Goal: Book appointment/travel/reservation

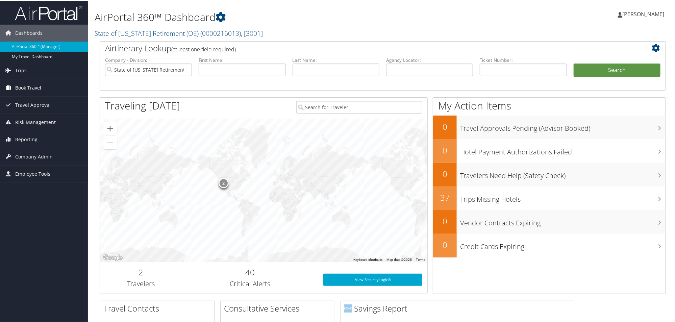
click at [25, 83] on span "Book Travel" at bounding box center [28, 87] width 26 height 17
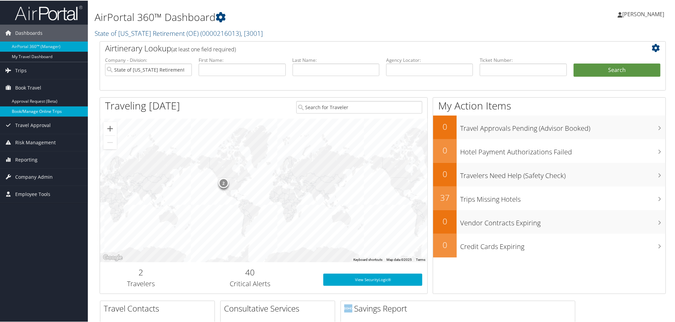
click at [28, 111] on link "Book/Manage Online Trips" at bounding box center [44, 111] width 88 height 10
